Goal: Task Accomplishment & Management: Manage account settings

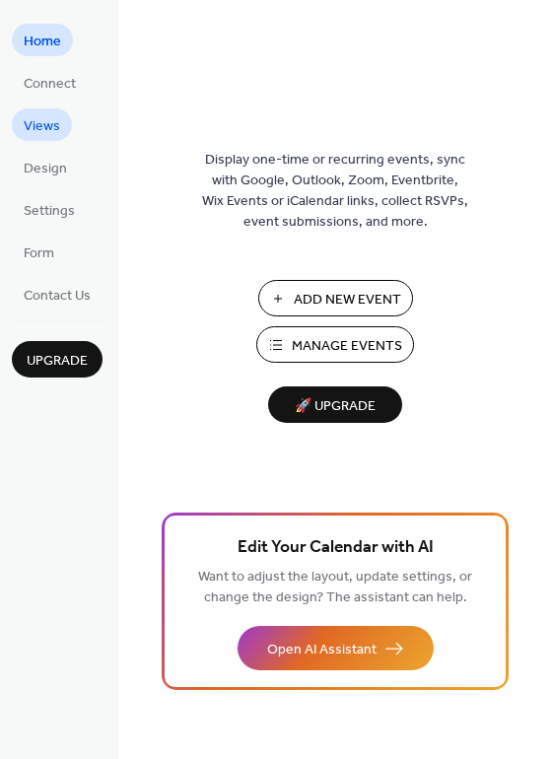
click at [36, 127] on span "Views" at bounding box center [42, 126] width 36 height 21
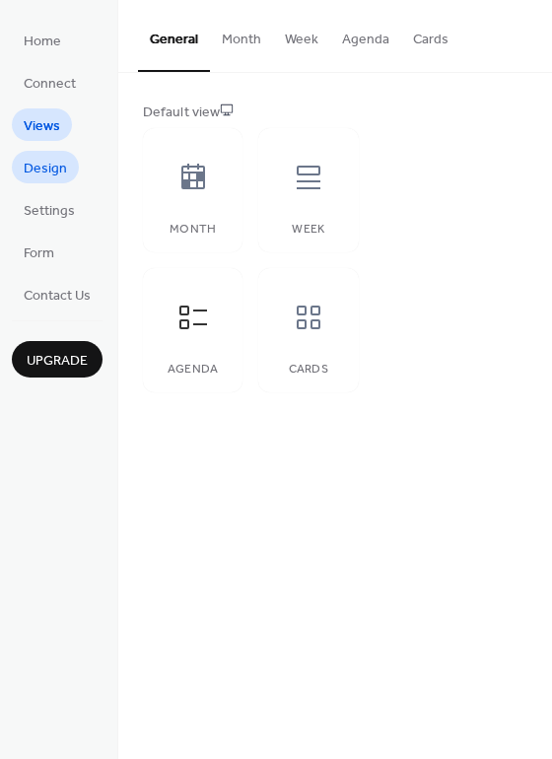
click at [31, 173] on span "Design" at bounding box center [45, 169] width 43 height 21
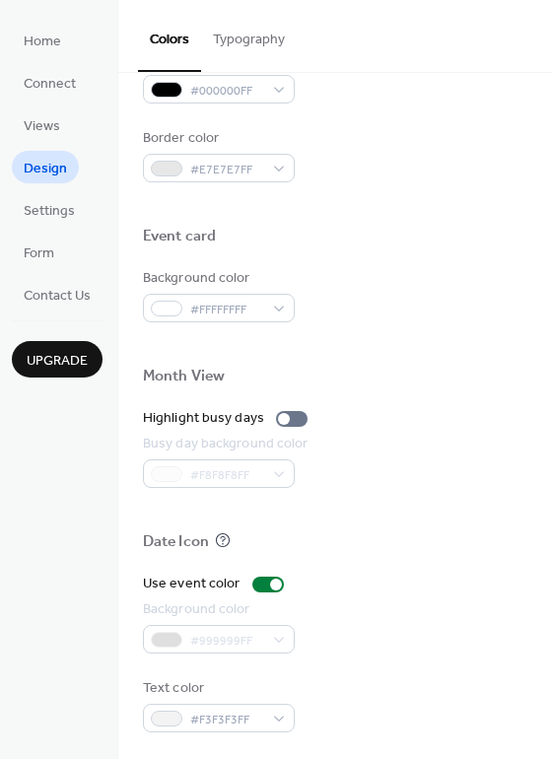
scroll to position [842, 0]
click at [44, 206] on span "Settings" at bounding box center [49, 211] width 51 height 21
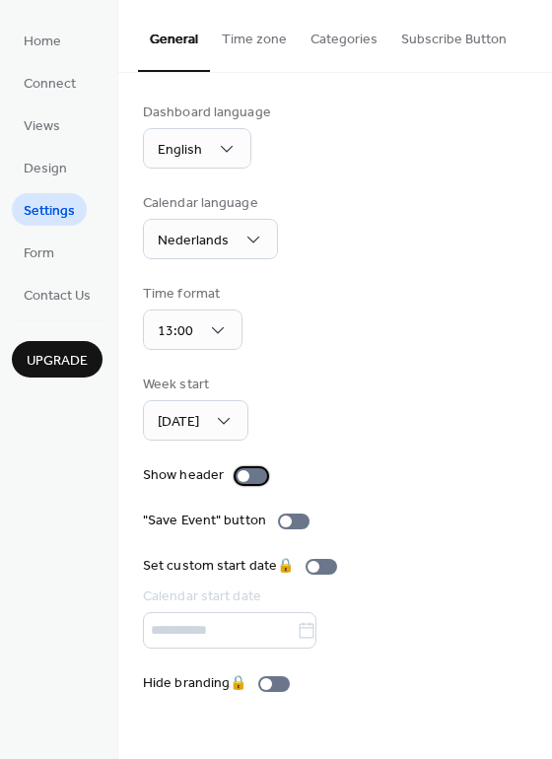
click at [245, 471] on div at bounding box center [244, 476] width 12 height 12
click at [245, 471] on div at bounding box center [252, 476] width 32 height 16
click at [340, 42] on button "Categories" at bounding box center [344, 35] width 91 height 70
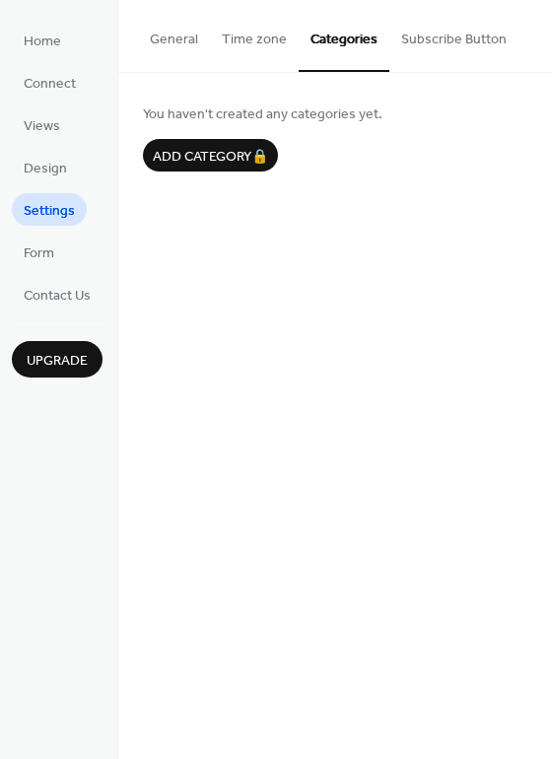
click at [267, 42] on button "Time zone" at bounding box center [254, 35] width 89 height 70
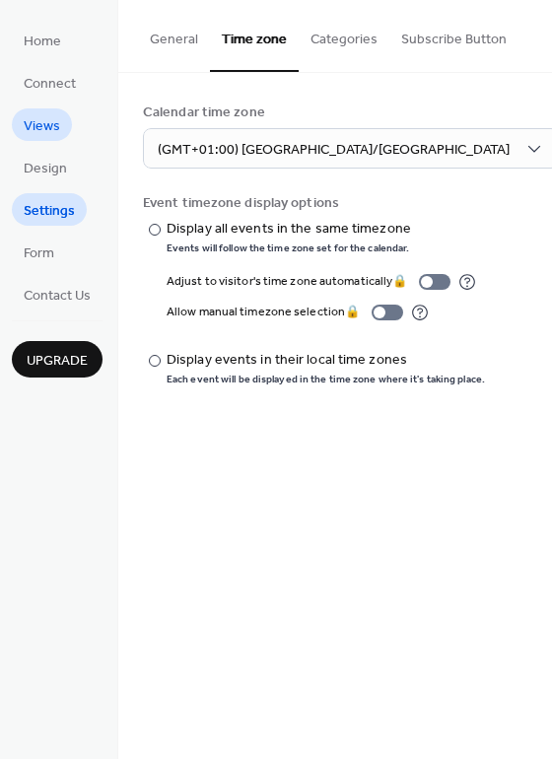
click at [40, 119] on span "Views" at bounding box center [42, 126] width 36 height 21
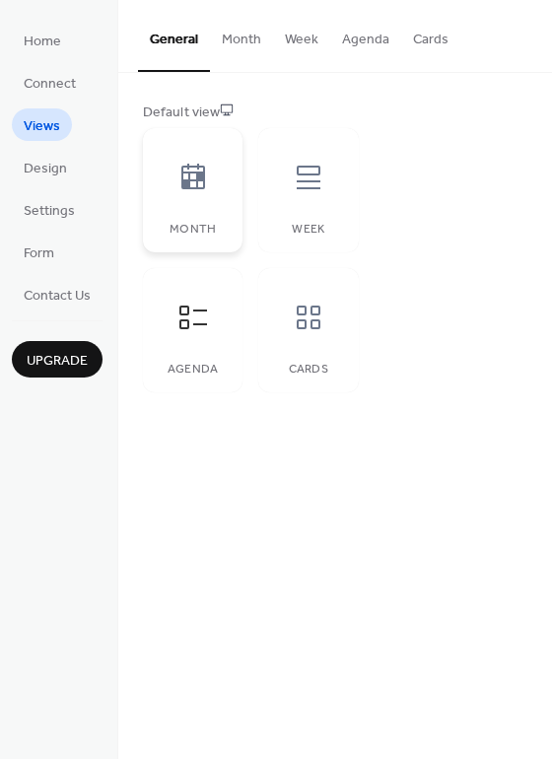
click at [179, 194] on div at bounding box center [193, 177] width 59 height 59
click at [325, 207] on div "Week" at bounding box center [308, 190] width 100 height 124
click at [308, 321] on icon at bounding box center [309, 318] width 32 height 32
click at [218, 328] on div at bounding box center [193, 317] width 59 height 59
click at [40, 173] on span "Design" at bounding box center [45, 169] width 43 height 21
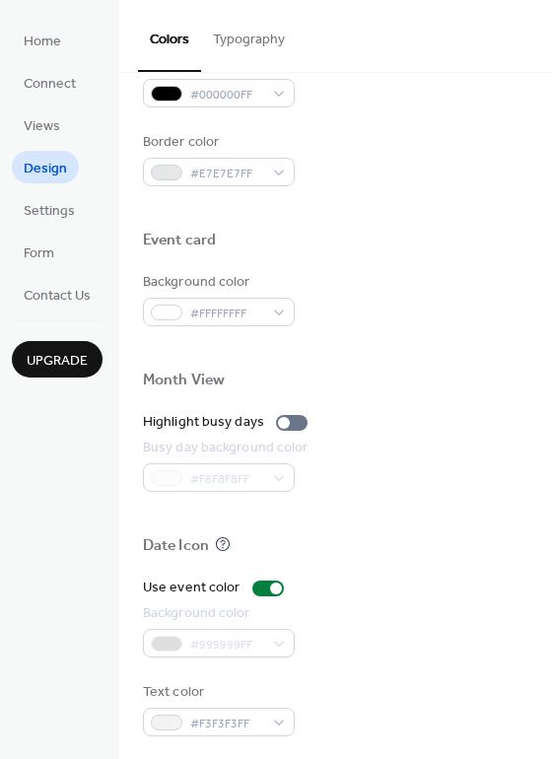
scroll to position [842, 0]
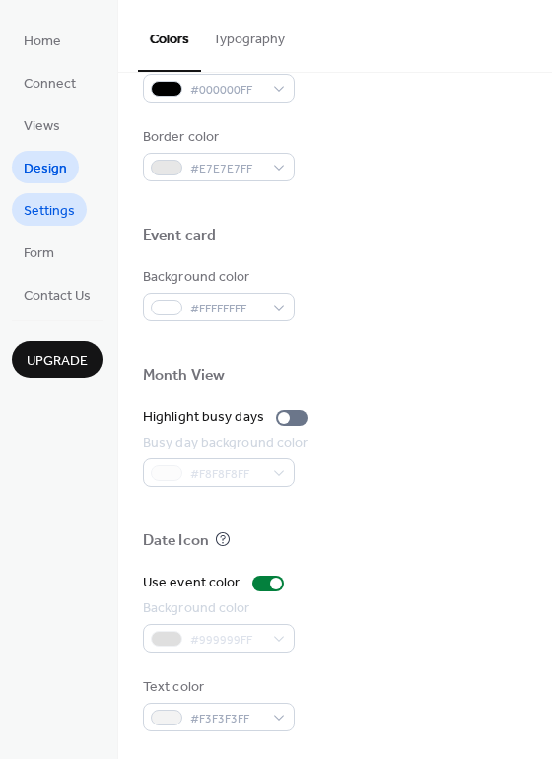
click at [45, 209] on span "Settings" at bounding box center [49, 211] width 51 height 21
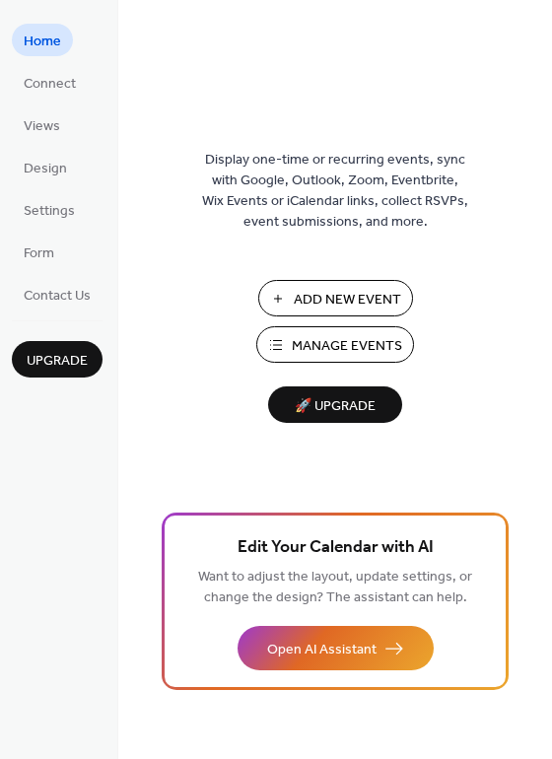
click at [357, 336] on span "Manage Events" at bounding box center [347, 346] width 110 height 21
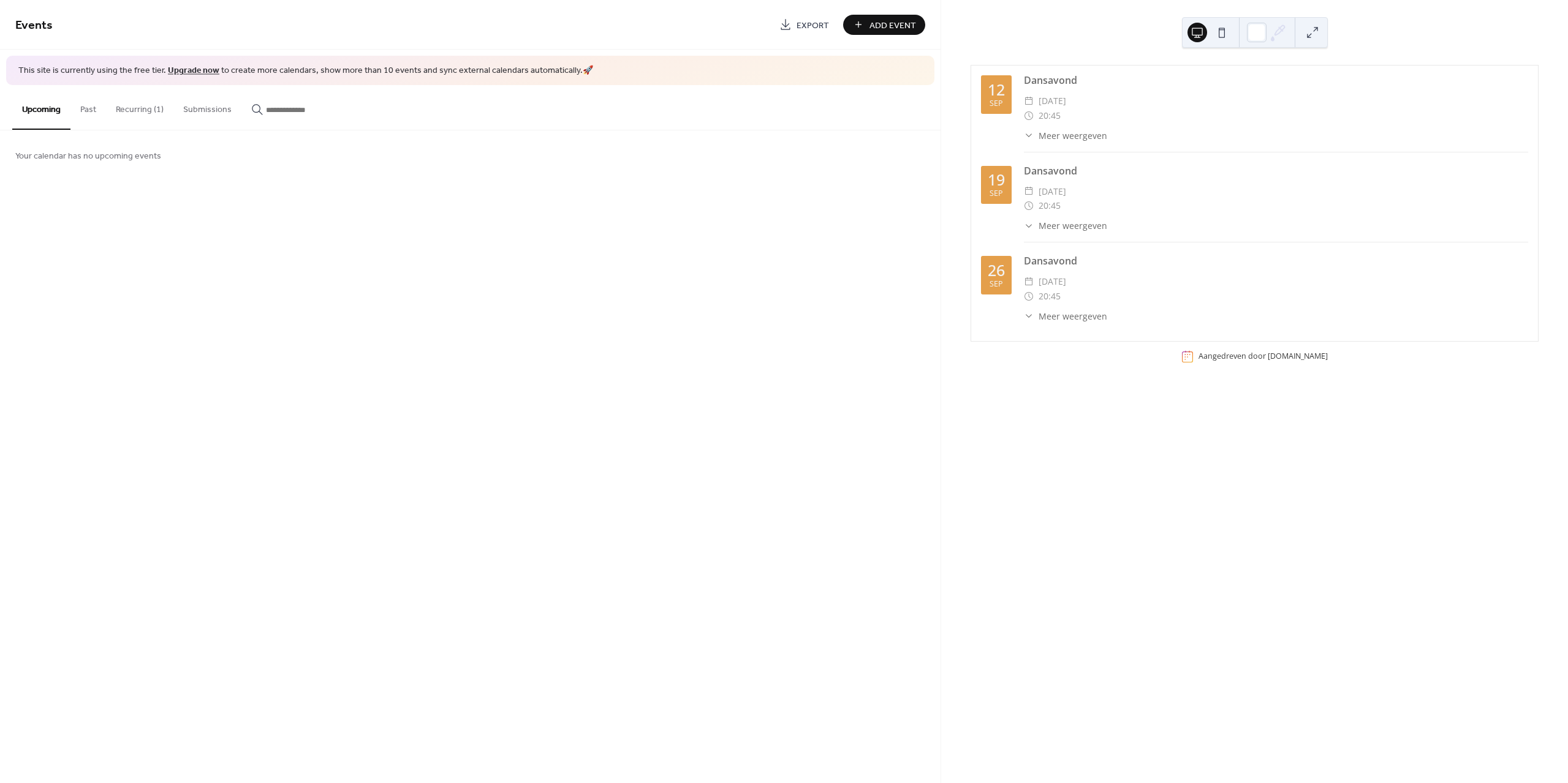
click at [122, 107] on button "Recurring (1)" at bounding box center [140, 107] width 67 height 43
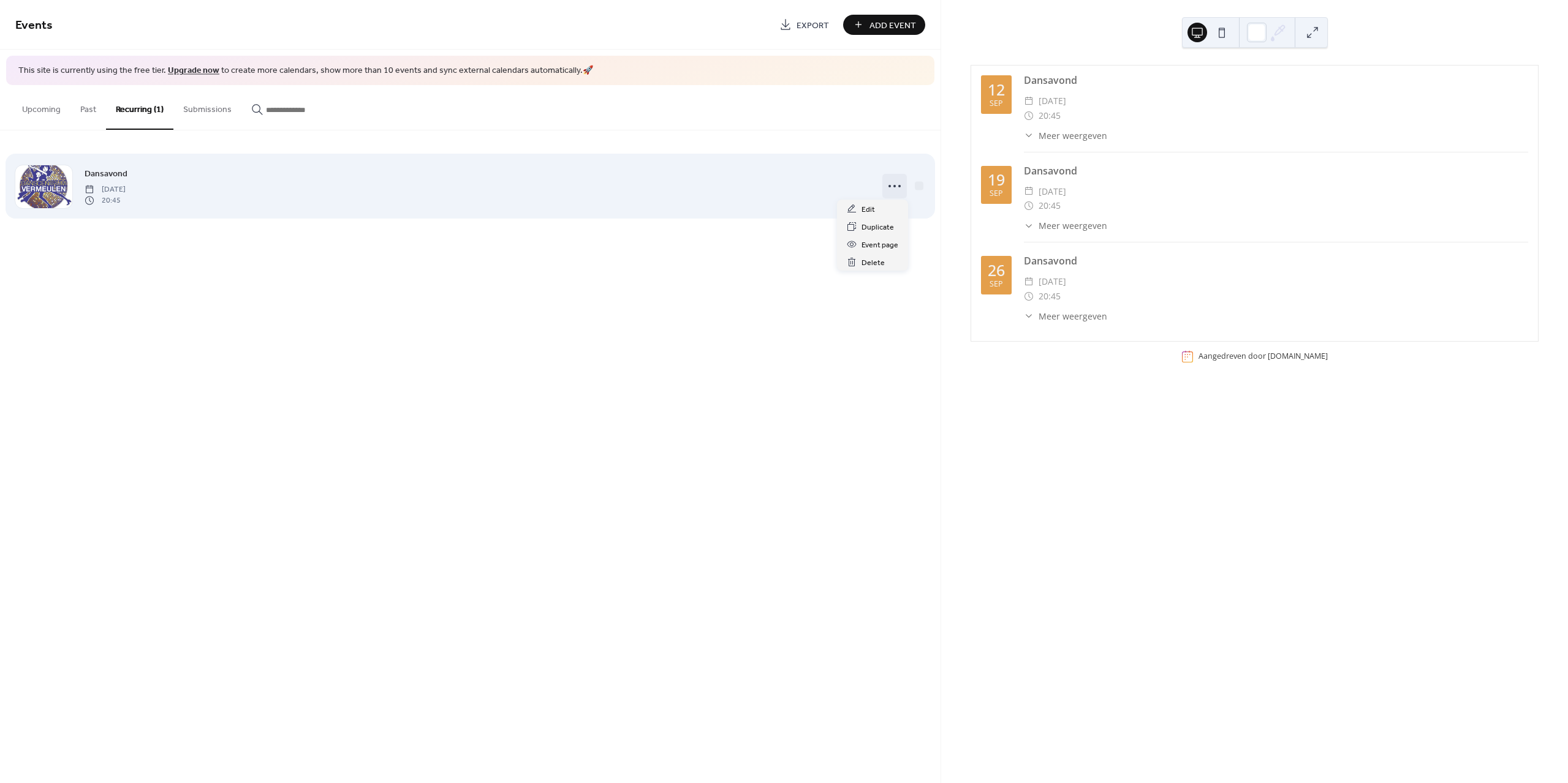
click at [889, 185] on circle at bounding box center [890, 186] width 2 height 2
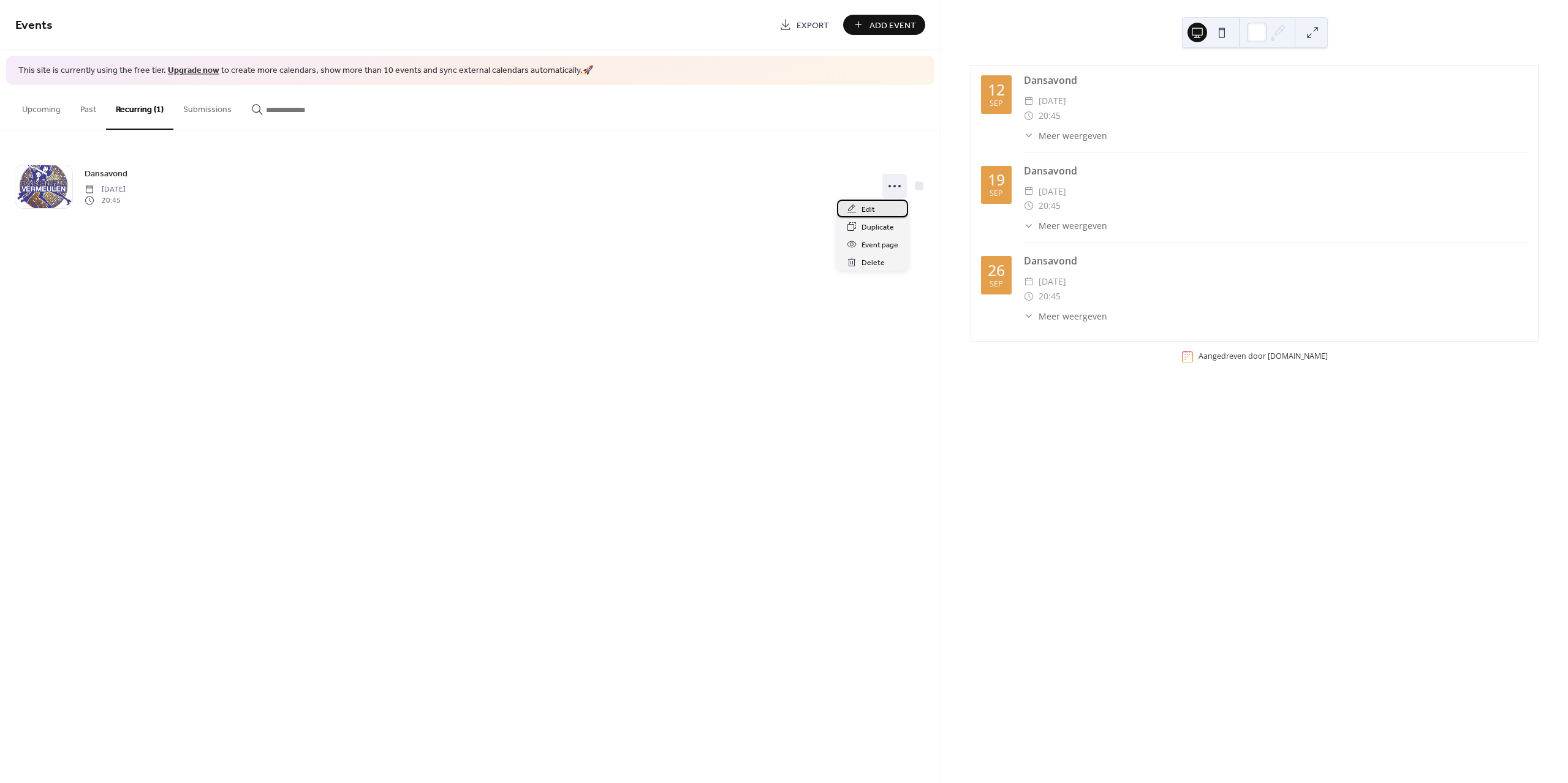
click at [891, 204] on div "Edit" at bounding box center [872, 209] width 71 height 18
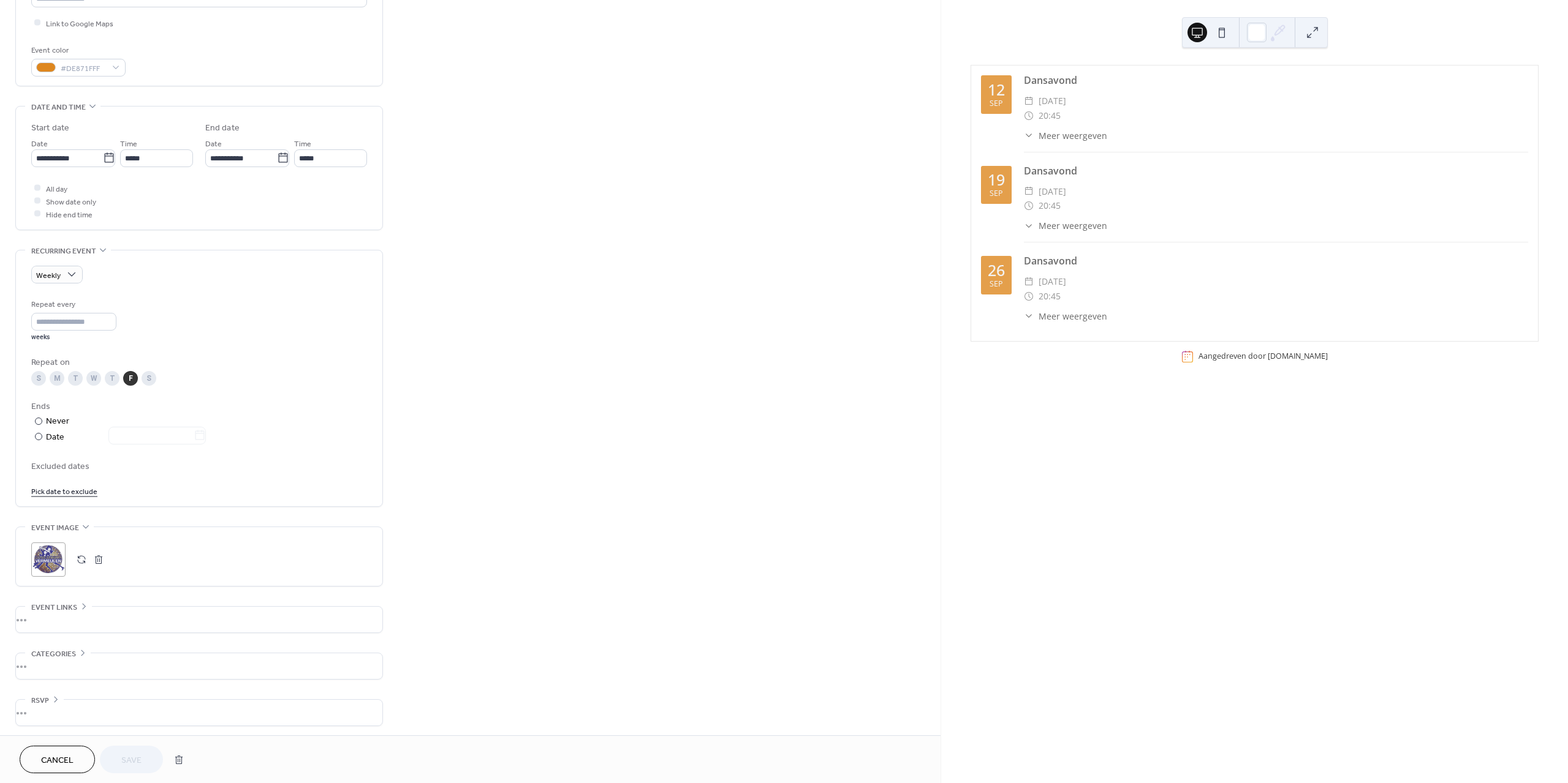
scroll to position [294, 0]
click at [71, 613] on div "•••" at bounding box center [199, 618] width 367 height 25
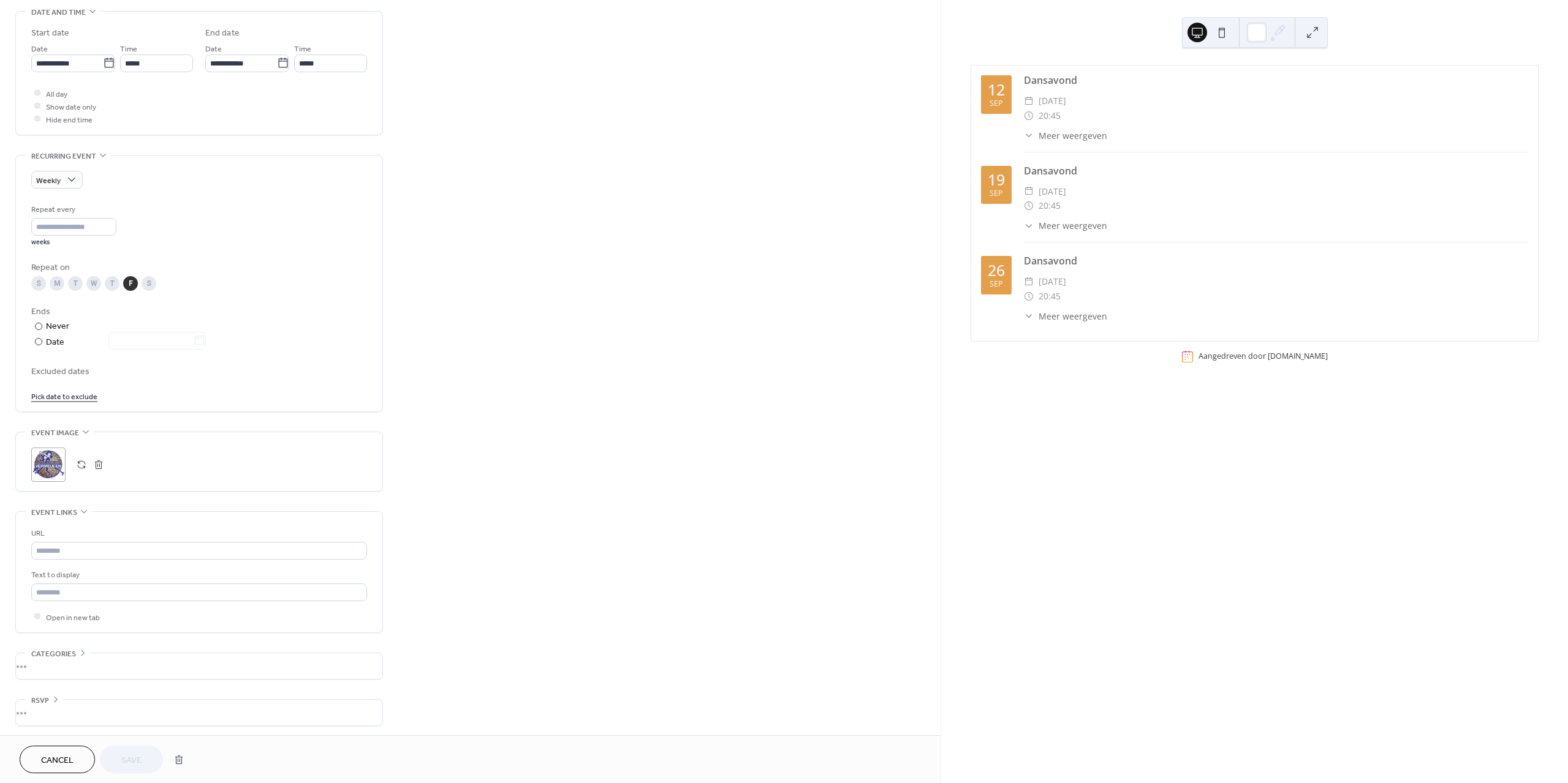
scroll to position [389, 0]
click at [123, 547] on input "text" at bounding box center [199, 550] width 335 height 18
click at [127, 574] on div "Text to display" at bounding box center [198, 574] width 334 height 13
click at [53, 694] on icon at bounding box center [56, 699] width 10 height 10
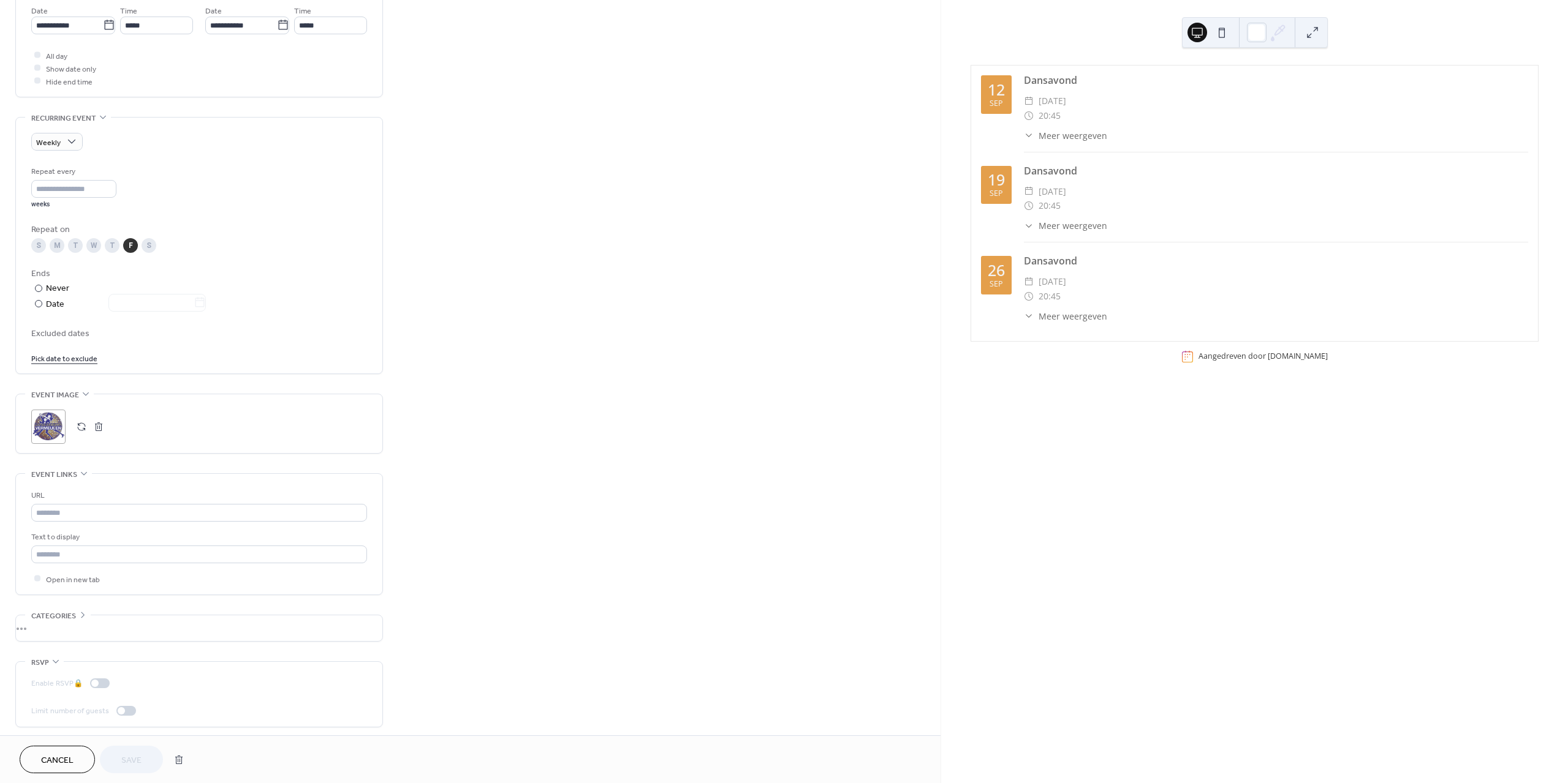
scroll to position [428, 0]
click at [52, 661] on icon at bounding box center [56, 659] width 10 height 10
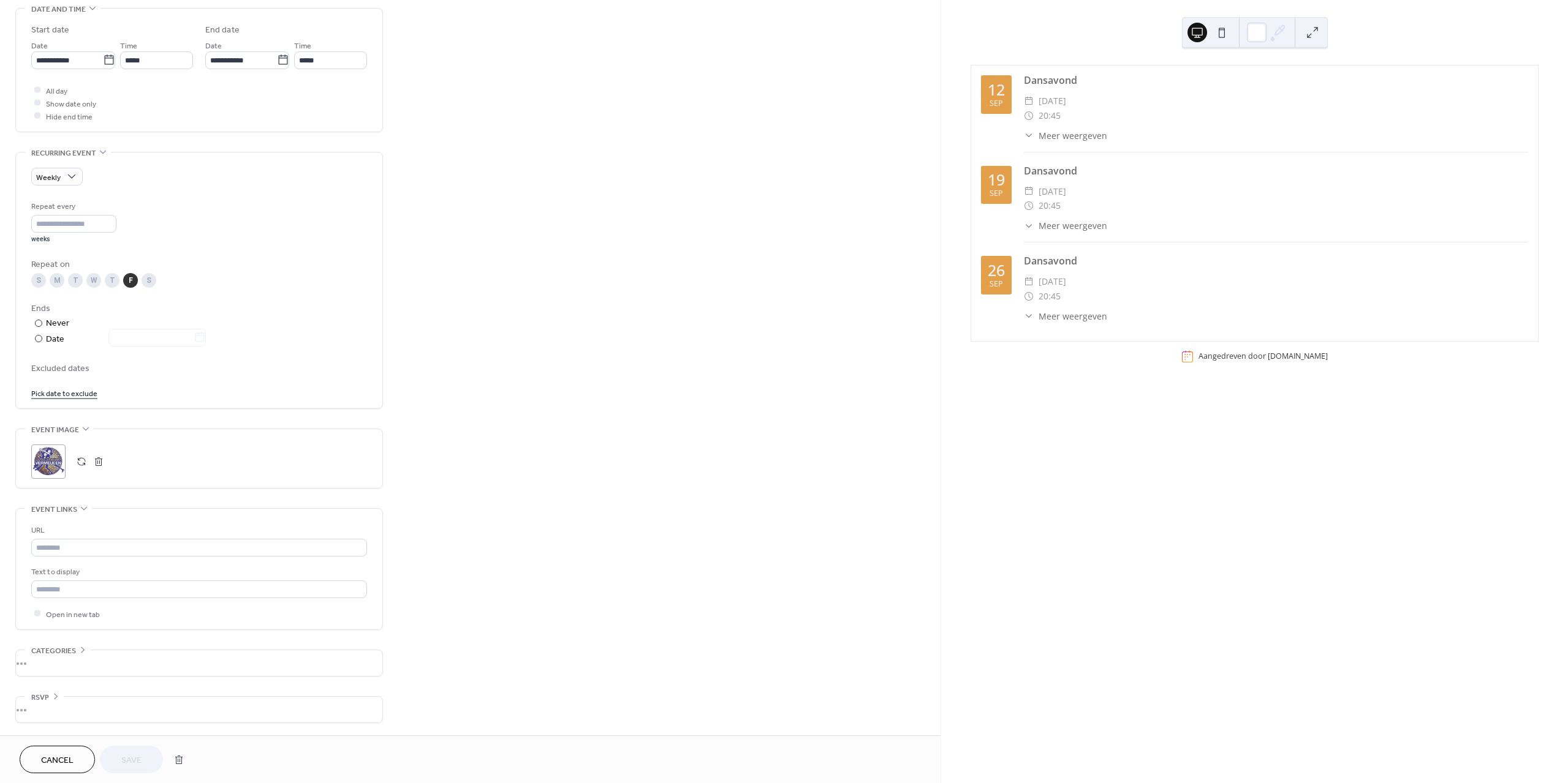
scroll to position [389, 0]
